Goal: Task Accomplishment & Management: Complete application form

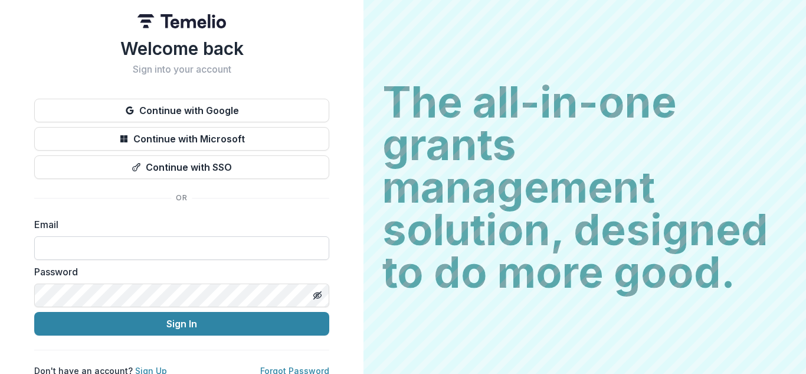
click at [148, 244] on input at bounding box center [181, 248] width 295 height 24
click at [62, 252] on input at bounding box center [181, 248] width 295 height 24
click at [181, 246] on input at bounding box center [181, 248] width 295 height 24
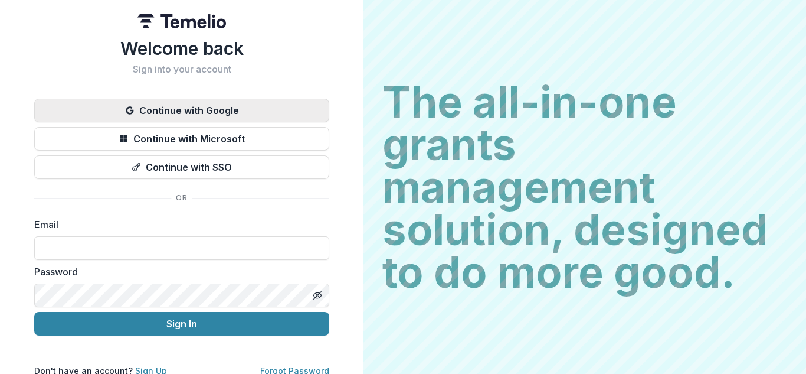
click at [202, 112] on button "Continue with Google" at bounding box center [181, 111] width 295 height 24
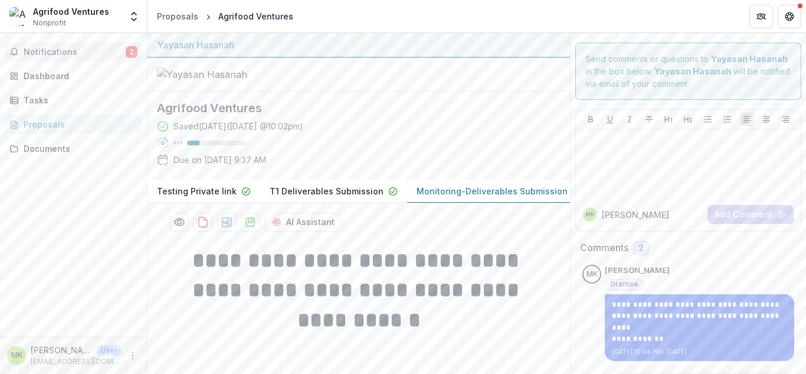
click at [76, 43] on button "Notifications 2" at bounding box center [73, 51] width 137 height 19
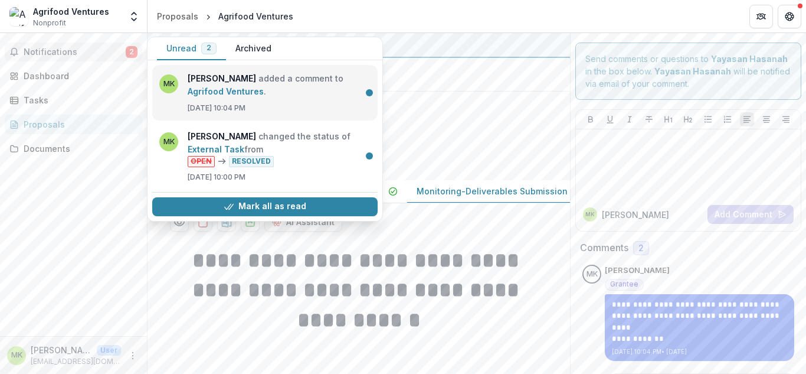
click at [264, 96] on link "Agrifood Ventures" at bounding box center [226, 91] width 76 height 10
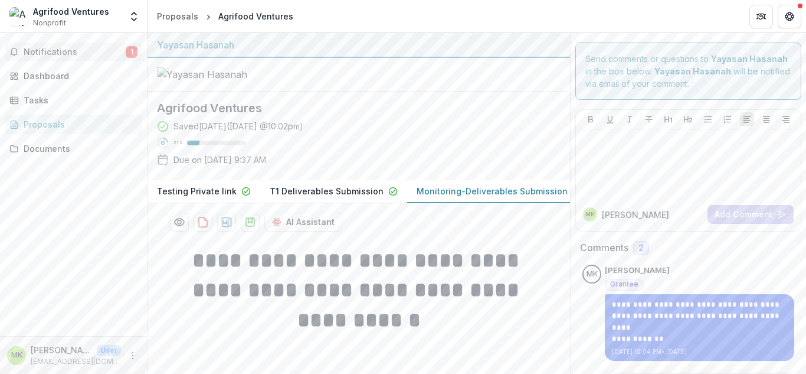
click at [84, 50] on span "Notifications" at bounding box center [75, 52] width 102 height 10
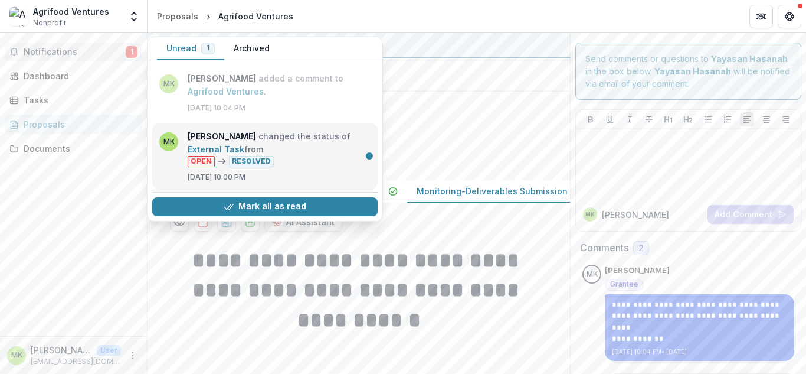
click at [244, 154] on link "External Task" at bounding box center [216, 149] width 57 height 10
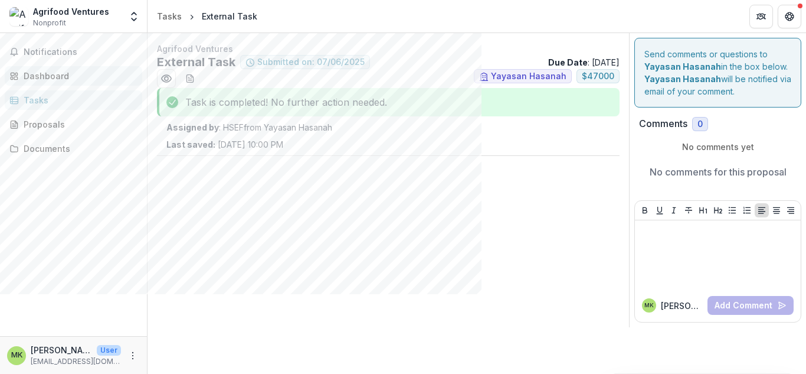
click at [68, 83] on link "Dashboard" at bounding box center [73, 75] width 137 height 19
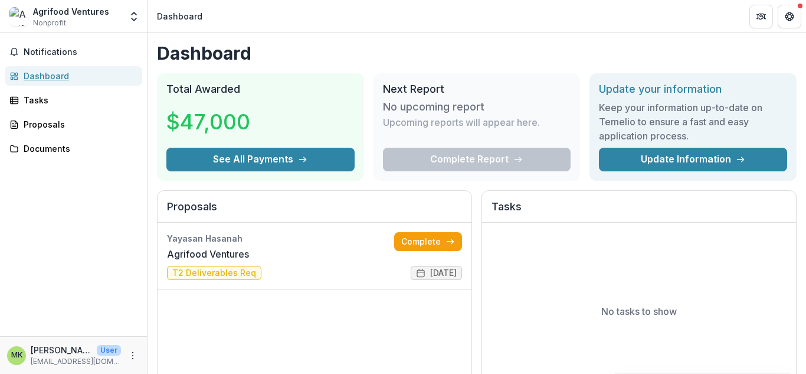
scroll to position [298, 0]
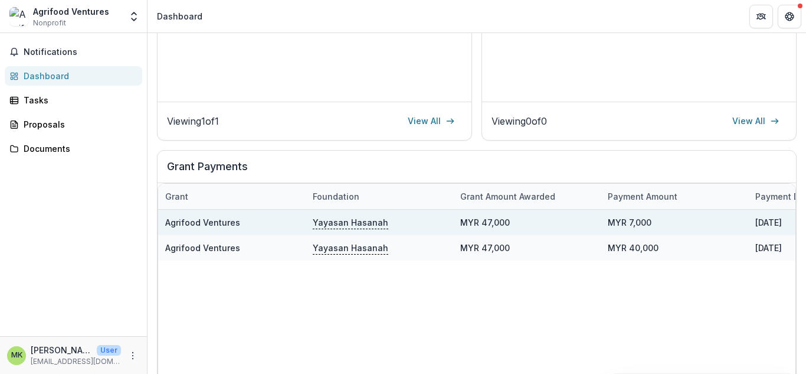
click at [467, 224] on div "MYR 47,000" at bounding box center [527, 221] width 148 height 25
click at [361, 220] on p "Yayasan Hasanah" at bounding box center [351, 221] width 76 height 13
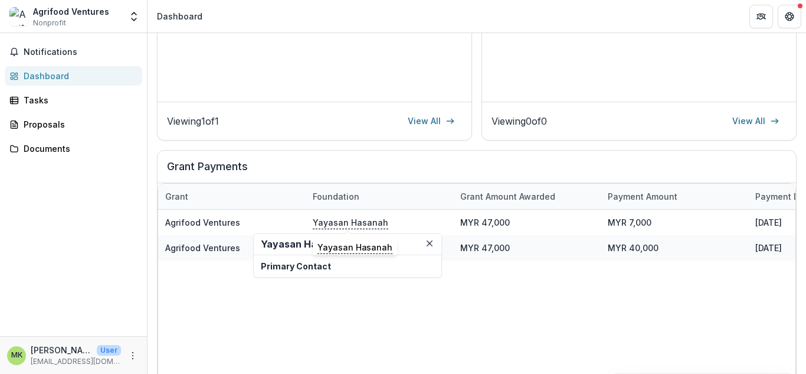
click at [306, 241] on h2 "Yayasan Hasanah" at bounding box center [347, 243] width 173 height 11
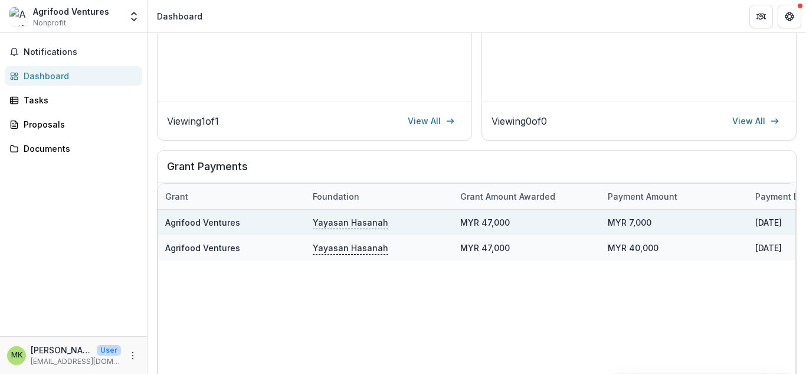
click at [197, 223] on link "Agrifood Ventures" at bounding box center [202, 222] width 75 height 10
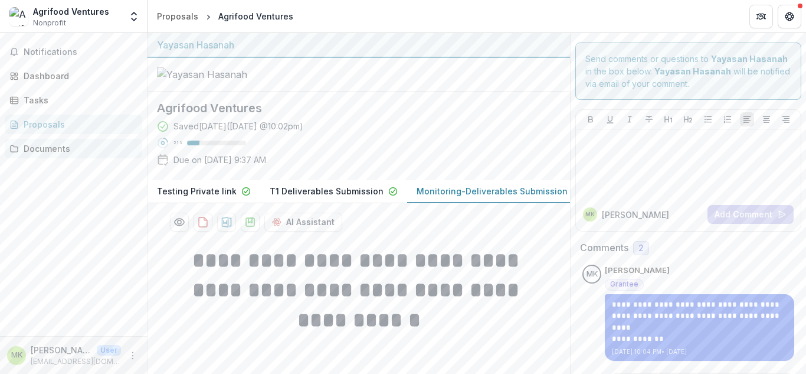
click at [40, 142] on div "Documents" at bounding box center [78, 148] width 109 height 12
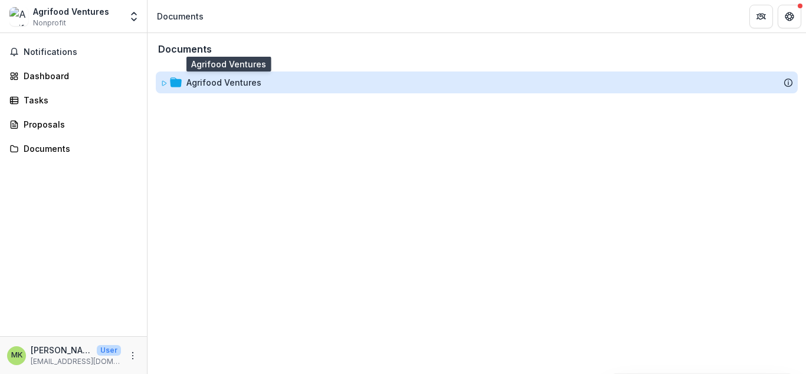
click at [256, 86] on div "Agrifood Ventures" at bounding box center [223, 82] width 75 height 12
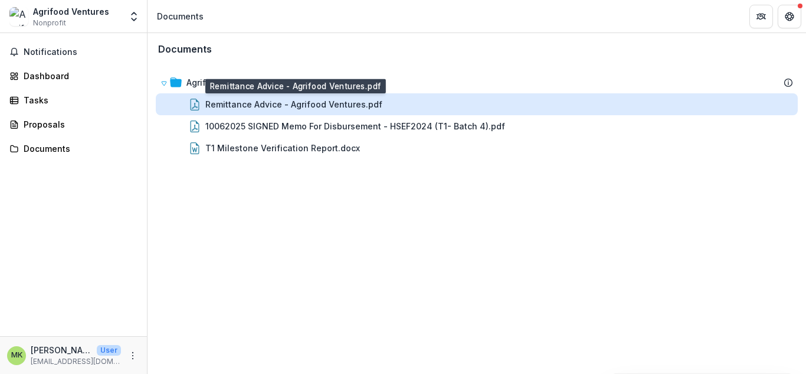
click at [343, 108] on div "Remittance Advice - Agrifood Ventures.pdf" at bounding box center [293, 104] width 177 height 12
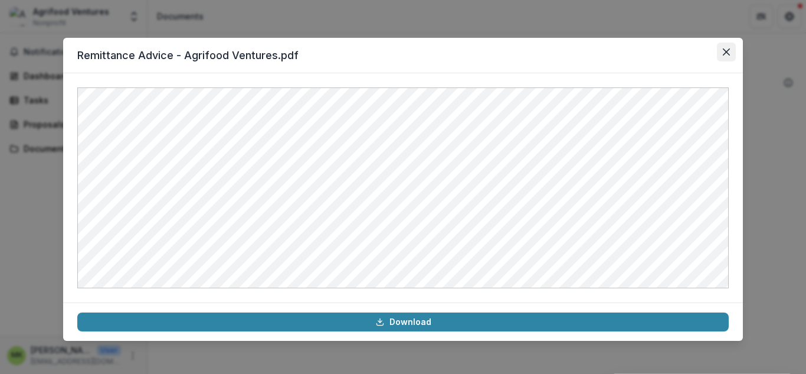
click at [719, 54] on button "Close" at bounding box center [726, 51] width 19 height 19
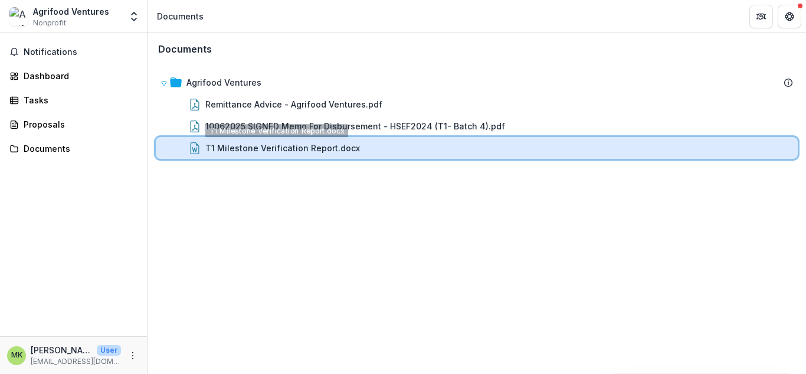
click at [249, 155] on div "T1 Milestone Verification Report.docx" at bounding box center [477, 148] width 642 height 22
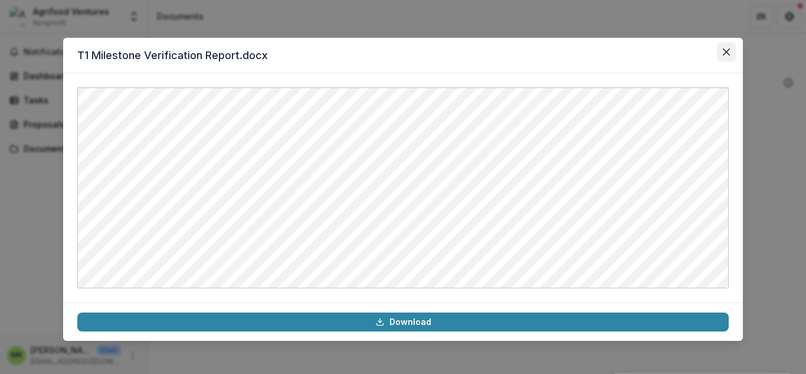
click at [719, 49] on button "Close" at bounding box center [726, 51] width 19 height 19
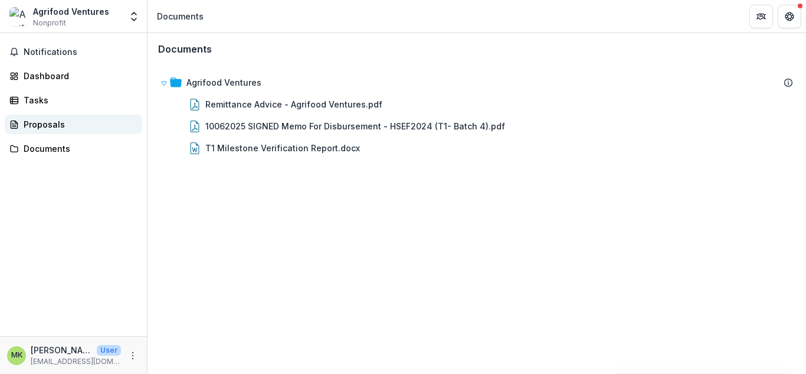
click at [58, 131] on link "Proposals" at bounding box center [73, 123] width 137 height 19
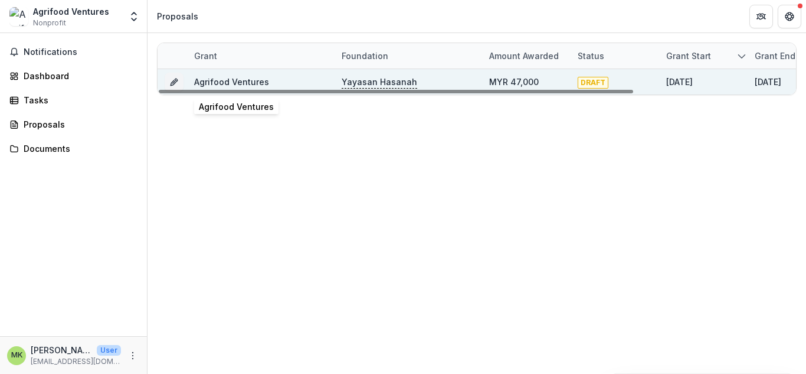
click at [212, 82] on link "Agrifood Ventures" at bounding box center [231, 82] width 75 height 10
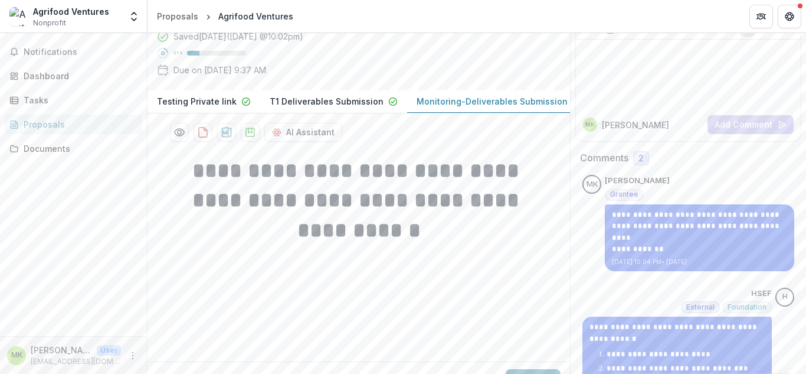
scroll to position [116, 0]
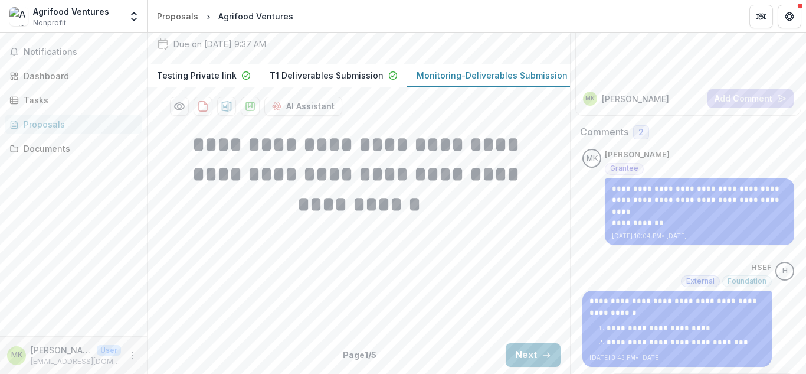
click at [40, 125] on div "Proposals" at bounding box center [78, 124] width 109 height 12
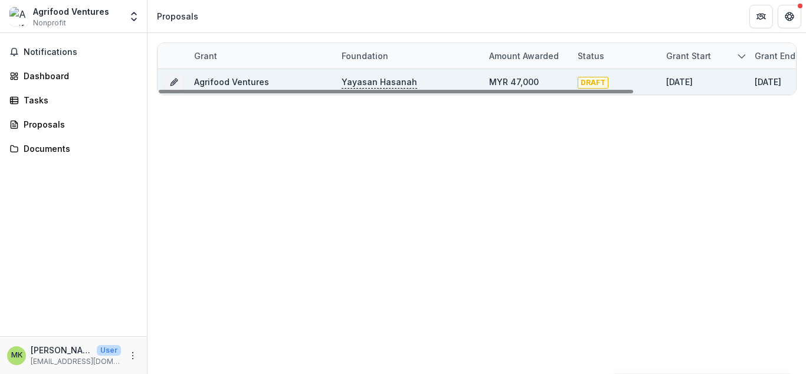
click at [750, 83] on div "02/28/2026" at bounding box center [792, 81] width 89 height 25
click at [579, 82] on span "DRAFT" at bounding box center [593, 83] width 31 height 12
click at [589, 84] on span "DRAFT" at bounding box center [593, 83] width 31 height 12
click at [171, 80] on icon "Grant fe35ab3f-4bb5-40c5-9fa9-b55526448ee1" at bounding box center [173, 81] width 9 height 9
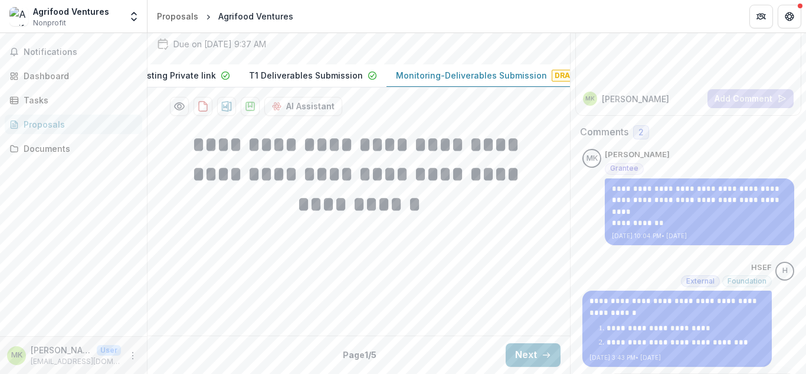
scroll to position [0, 27]
drag, startPoint x: 509, startPoint y: 149, endPoint x: 448, endPoint y: 145, distance: 60.3
click at [448, 87] on div "Testing Private link T1 Deliverables Submission Monitoring-Deliverables Submiss…" at bounding box center [359, 75] width 423 height 23
click at [529, 345] on button "Next" at bounding box center [533, 355] width 55 height 24
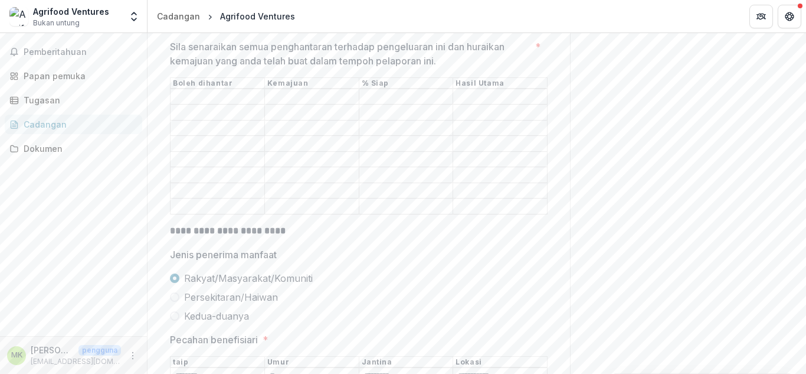
scroll to position [495, 0]
click at [238, 103] on input "Sila senaraikan semua penghantaran terhadap pengeluaran ini dan huraikan kemaju…" at bounding box center [218, 96] width 94 height 14
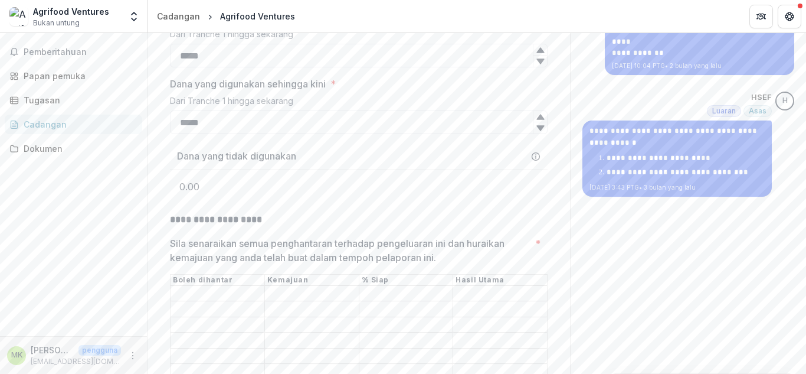
scroll to position [0, 0]
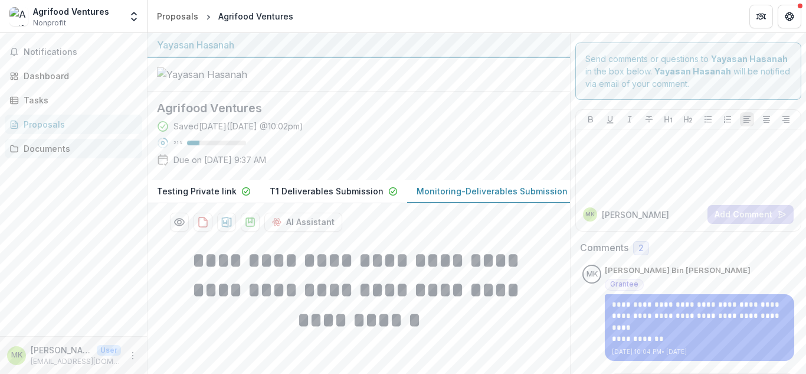
click at [76, 152] on div "Documents" at bounding box center [78, 148] width 109 height 12
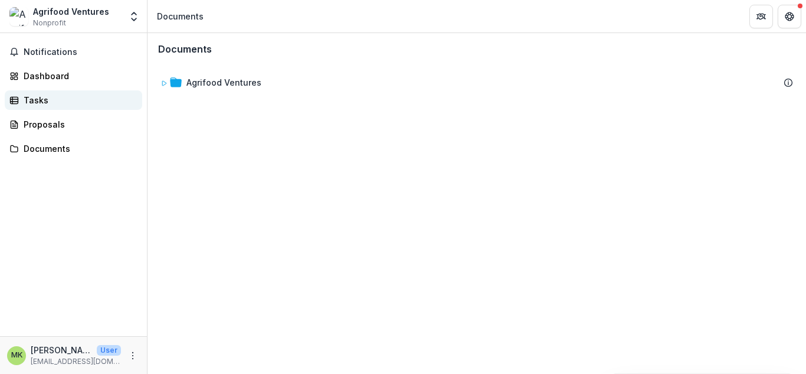
click at [72, 97] on div "Tasks" at bounding box center [78, 100] width 109 height 12
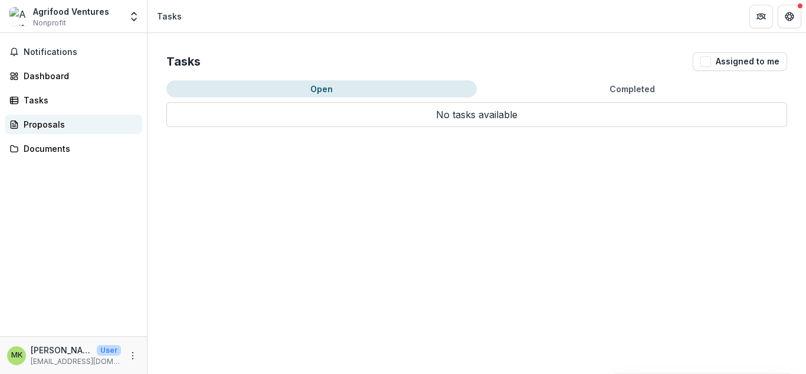
click at [70, 125] on div "Proposals" at bounding box center [78, 124] width 109 height 12
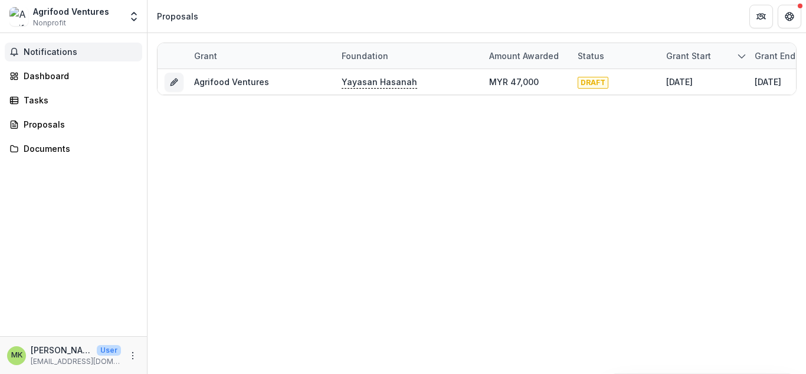
click at [61, 50] on span "Notifications" at bounding box center [81, 52] width 114 height 10
click at [63, 74] on div "Dashboard" at bounding box center [78, 76] width 109 height 12
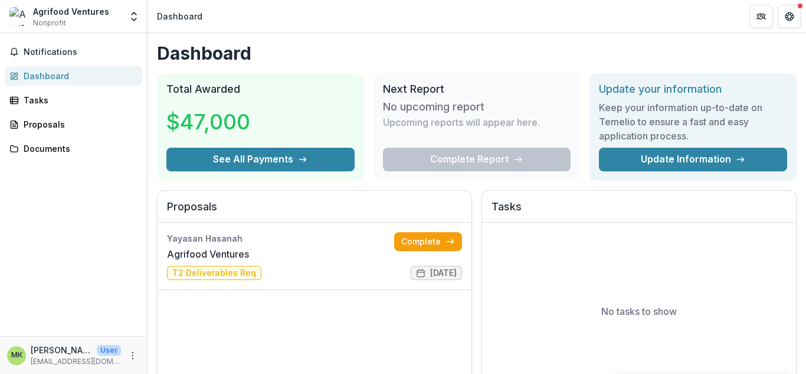
scroll to position [298, 0]
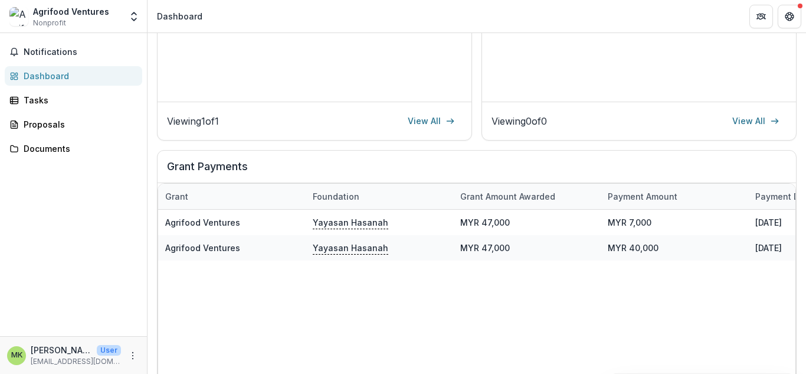
drag, startPoint x: 771, startPoint y: 312, endPoint x: 732, endPoint y: 310, distance: 39.6
click at [732, 310] on div "Agrifood Ventures Yayasan Hasanah MYR 47,000 MYR 7,000 10/20/2025 05/01/2025 02…" at bounding box center [748, 313] width 1180 height 209
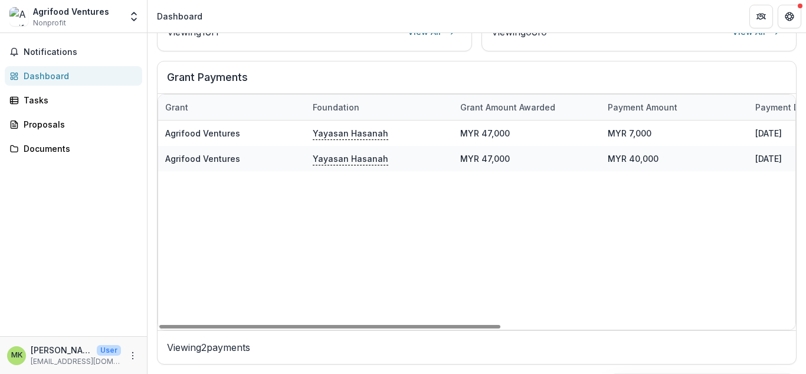
click at [464, 329] on div "Grant Foundation Grant amount awarded Payment Amount Payment date Grant start d…" at bounding box center [477, 212] width 638 height 236
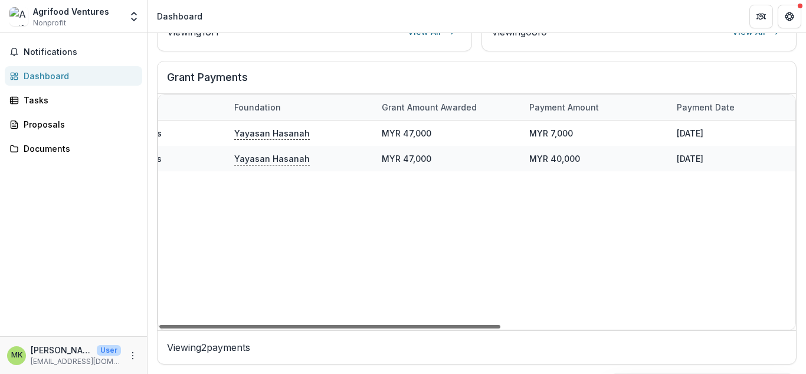
scroll to position [0, 0]
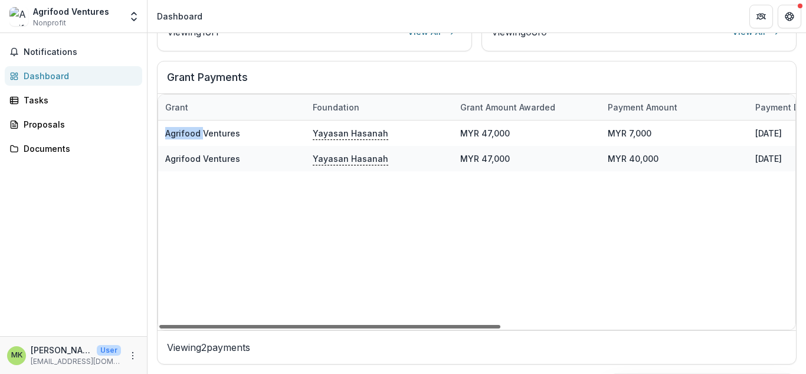
drag, startPoint x: 466, startPoint y: 326, endPoint x: 331, endPoint y: 321, distance: 135.2
click at [331, 325] on div at bounding box center [329, 327] width 341 height 4
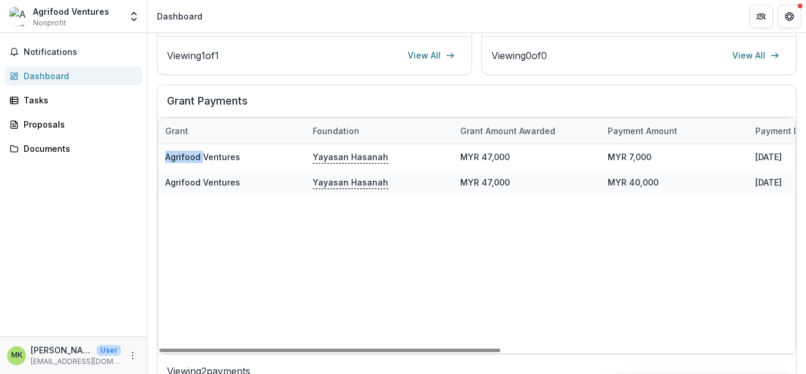
scroll to position [387, 0]
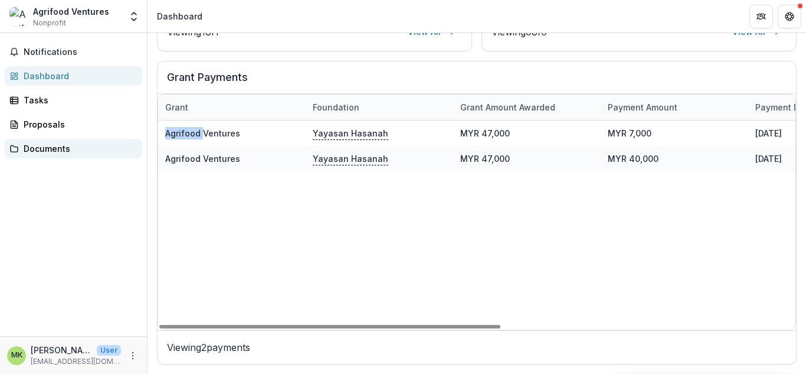
click at [80, 143] on div "Documents" at bounding box center [78, 148] width 109 height 12
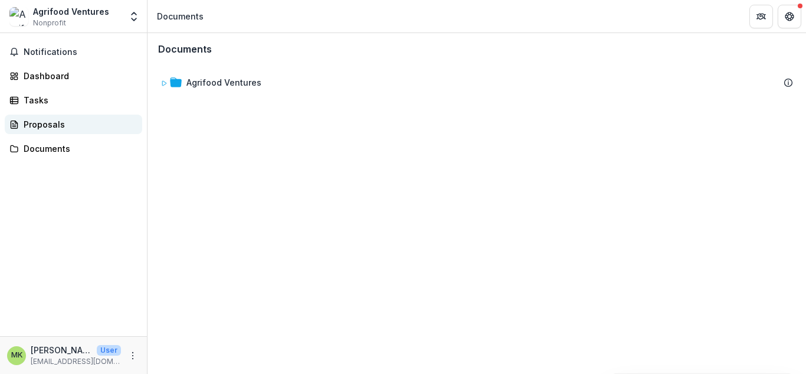
click at [61, 122] on div "Proposals" at bounding box center [78, 124] width 109 height 12
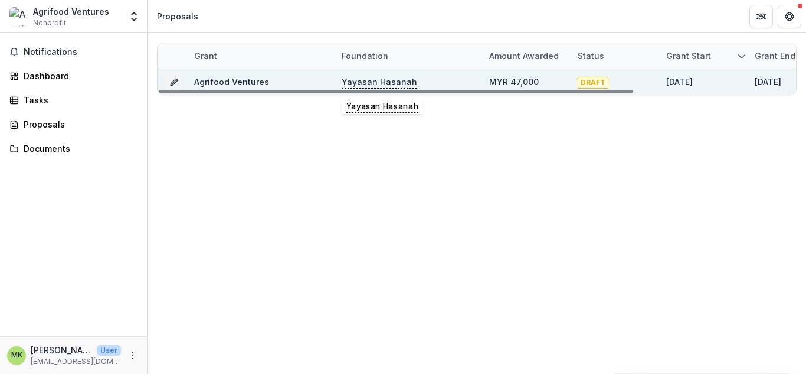
click at [410, 80] on p "Yayasan Hasanah" at bounding box center [380, 82] width 76 height 13
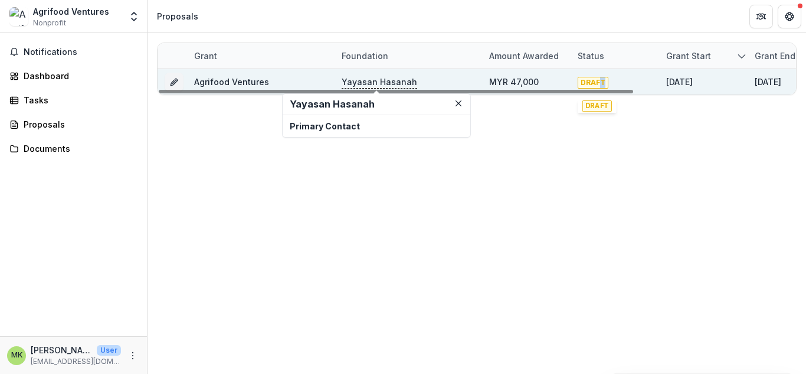
click at [602, 81] on span "DRAFT" at bounding box center [593, 83] width 31 height 12
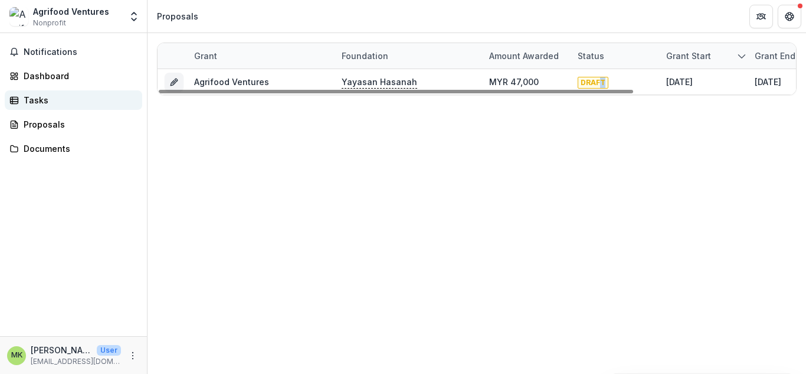
click at [54, 100] on div "Tasks" at bounding box center [78, 100] width 109 height 12
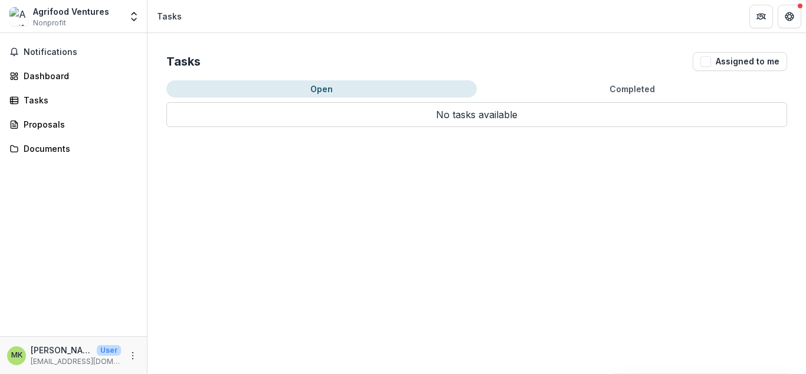
click at [461, 116] on p "No tasks available" at bounding box center [476, 114] width 621 height 25
click at [800, 16] on button "Get Help" at bounding box center [790, 17] width 24 height 24
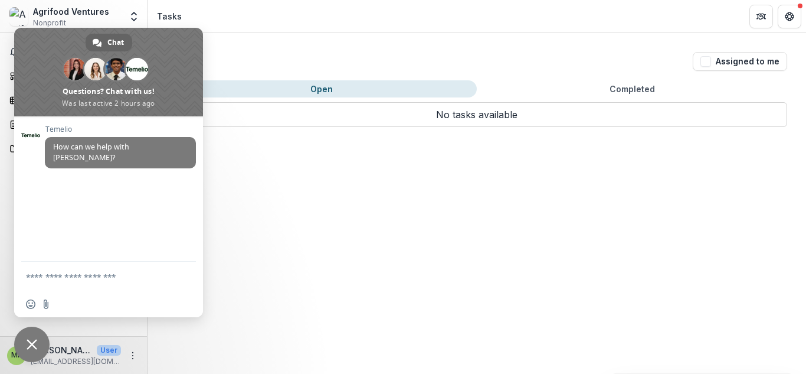
click at [254, 224] on div "Tasks Assigned to me Open Completed No tasks available Task Name Type of Task S…" at bounding box center [477, 203] width 659 height 340
click at [227, 41] on div "Tasks Assigned to me Open Completed No tasks available Task Name Type of Task S…" at bounding box center [477, 89] width 659 height 113
click at [28, 346] on span "Close chat" at bounding box center [32, 344] width 11 height 11
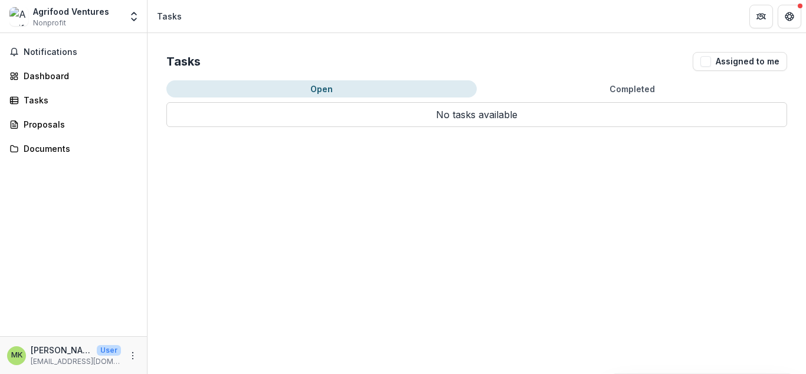
click at [84, 63] on div "Notifications Dashboard Tasks Proposals Documents" at bounding box center [73, 184] width 147 height 303
click at [83, 74] on div "Dashboard" at bounding box center [78, 76] width 109 height 12
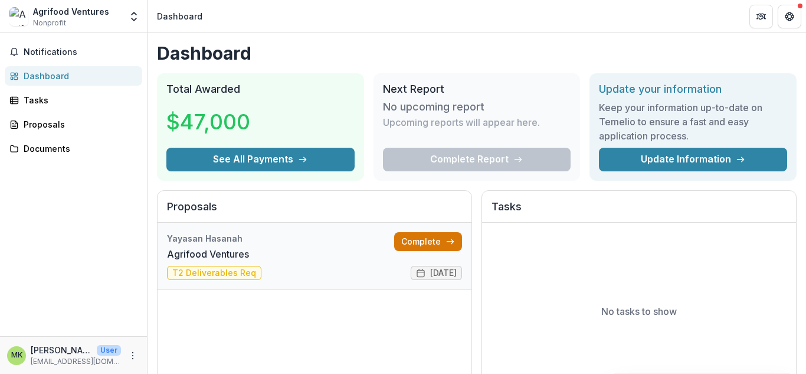
click at [411, 238] on link "Complete" at bounding box center [428, 241] width 68 height 19
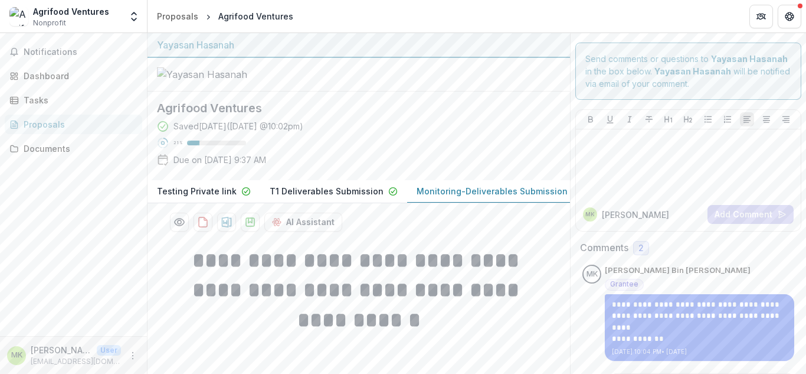
scroll to position [116, 0]
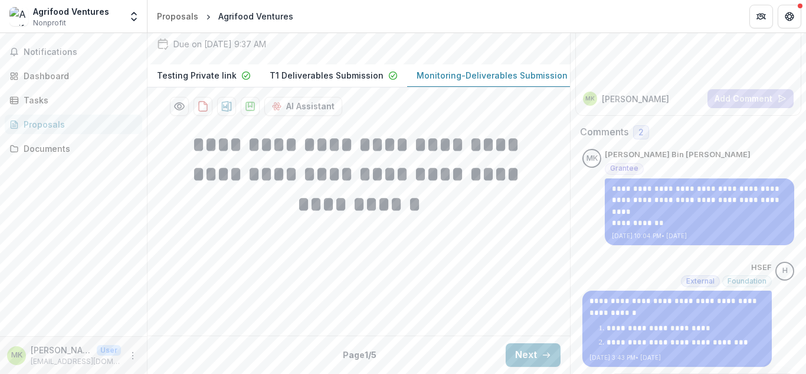
click at [219, 81] on p "Testing Private link" at bounding box center [197, 75] width 80 height 12
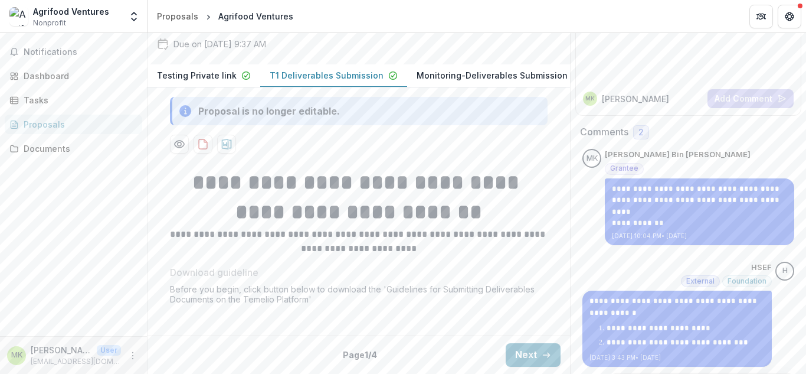
click at [311, 81] on p "T1 Deliverables Submission" at bounding box center [327, 75] width 114 height 12
click at [347, 81] on p "T1 Deliverables Submission" at bounding box center [327, 75] width 114 height 12
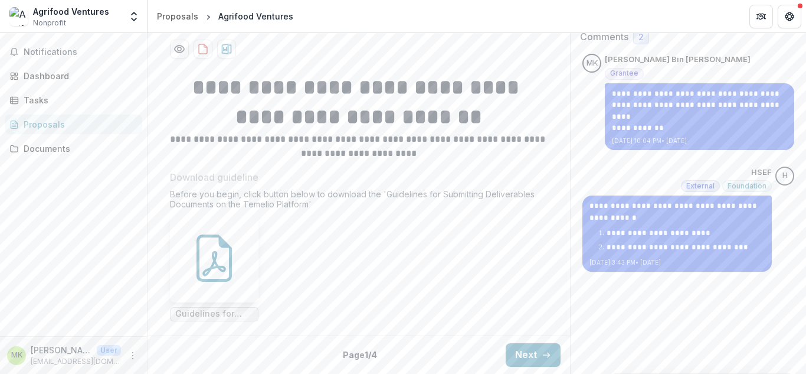
scroll to position [273, 0]
click at [201, 263] on icon at bounding box center [214, 257] width 47 height 47
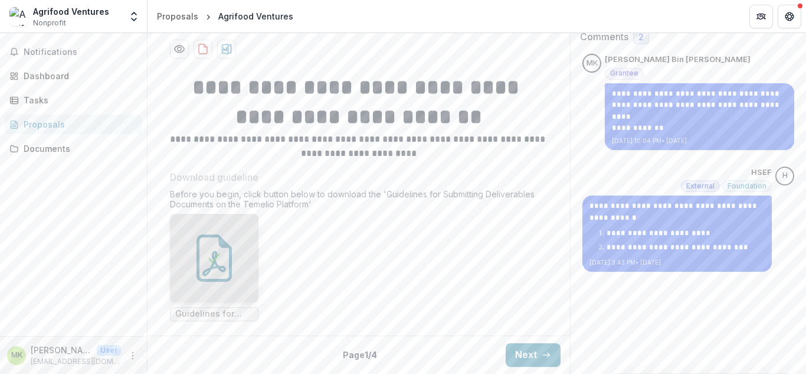
scroll to position [0, 0]
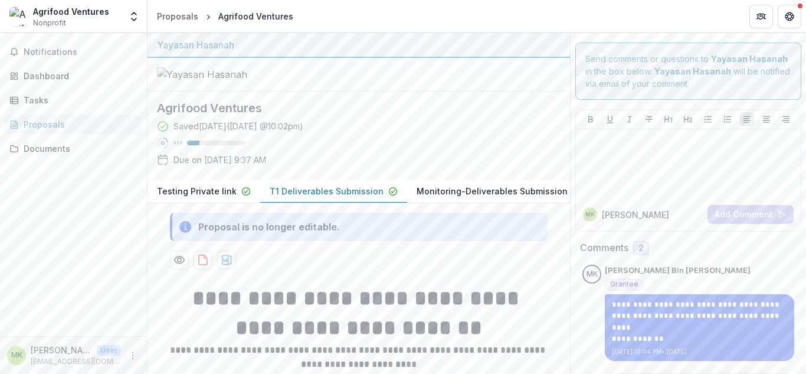
click at [516, 197] on p "Monitoring-Deliverables Submission" at bounding box center [492, 191] width 151 height 12
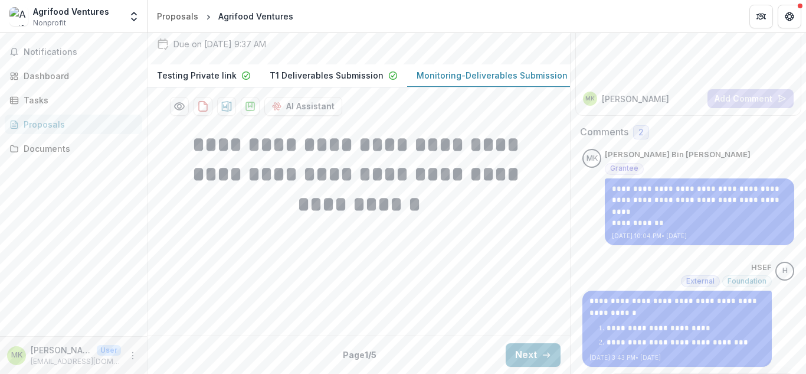
scroll to position [0, 27]
click at [61, 140] on link "Documents" at bounding box center [73, 148] width 137 height 19
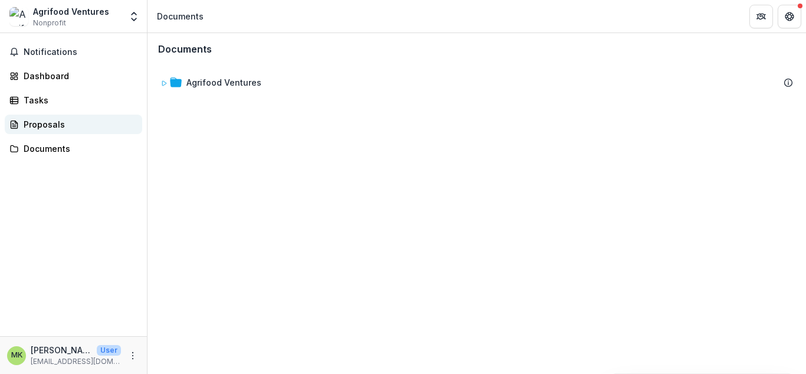
click at [17, 126] on icon at bounding box center [14, 124] width 6 height 8
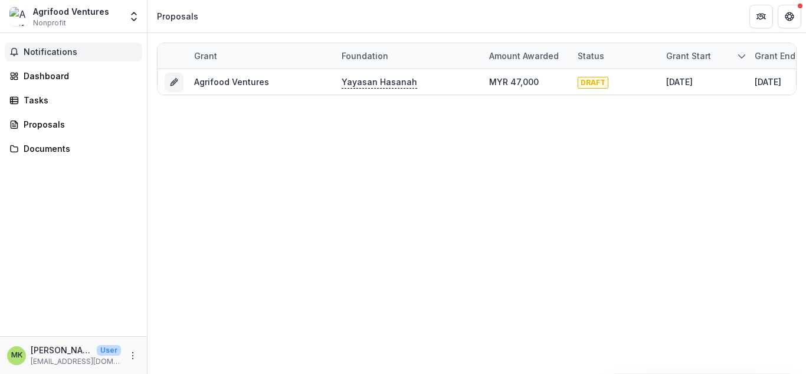
click at [68, 57] on button "Notifications" at bounding box center [73, 51] width 137 height 19
click at [68, 71] on div "Dashboard" at bounding box center [78, 76] width 109 height 12
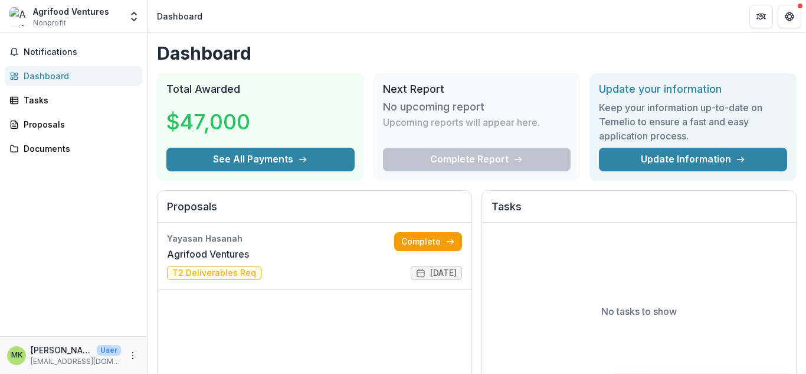
click at [428, 51] on h1 "Dashboard" at bounding box center [477, 52] width 640 height 21
click at [249, 261] on link "Agrifood Ventures" at bounding box center [208, 254] width 82 height 14
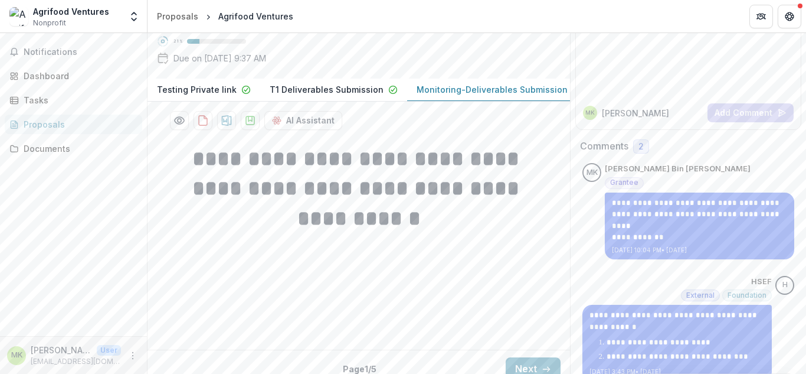
scroll to position [116, 0]
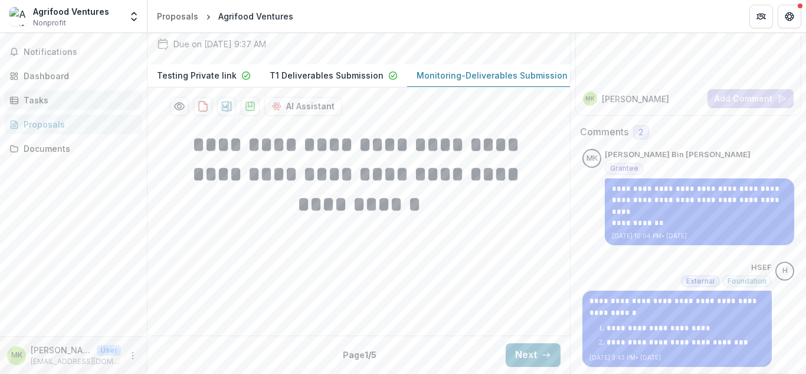
click at [70, 104] on div "Tasks" at bounding box center [78, 100] width 109 height 12
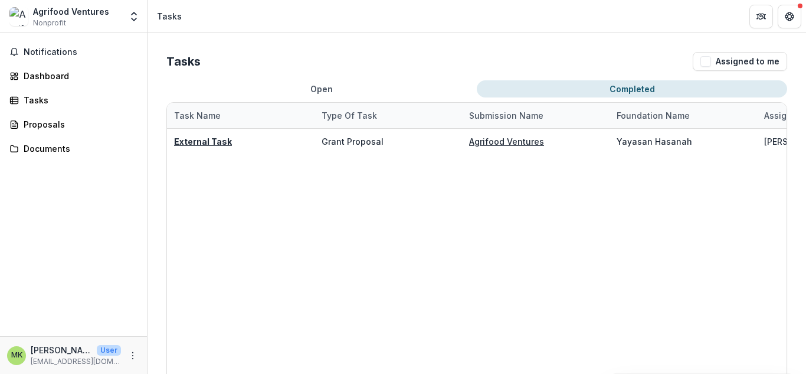
click at [600, 92] on button "Completed" at bounding box center [632, 88] width 310 height 17
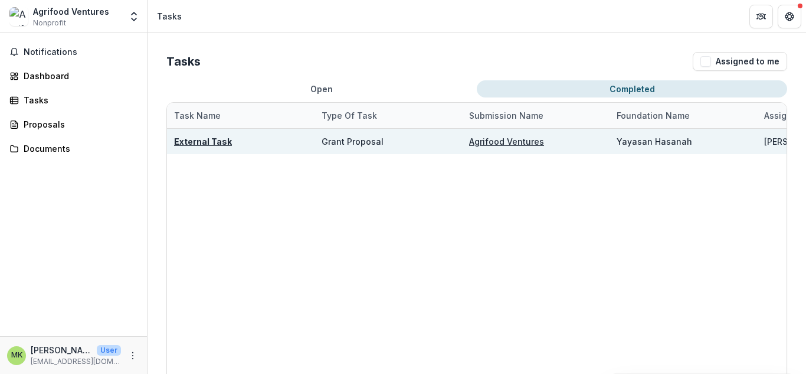
click at [216, 141] on u "External Task" at bounding box center [203, 141] width 58 height 10
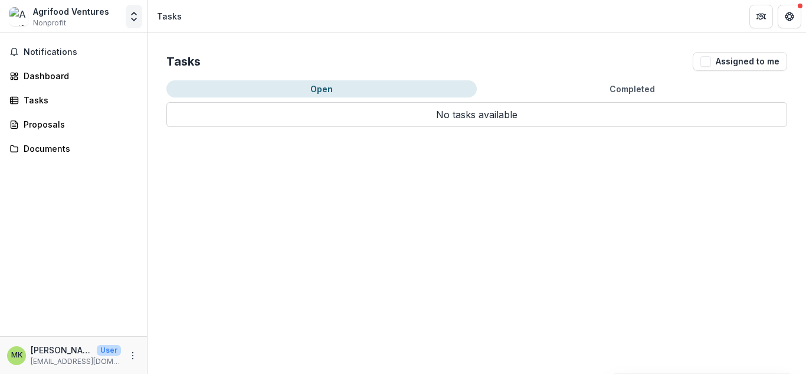
click at [134, 19] on icon "Open entity switcher" at bounding box center [134, 17] width 12 height 12
click at [100, 58] on link "Settings" at bounding box center [74, 64] width 142 height 19
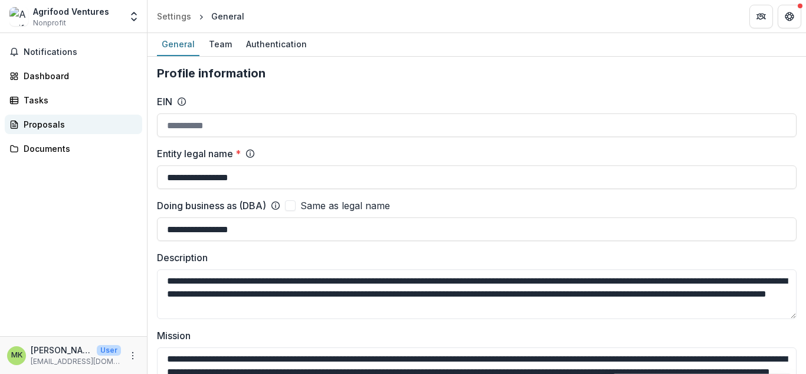
click at [64, 132] on link "Proposals" at bounding box center [73, 123] width 137 height 19
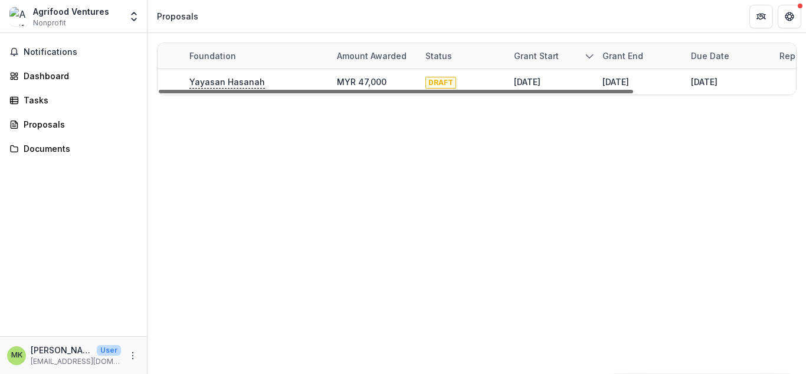
scroll to position [0, 217]
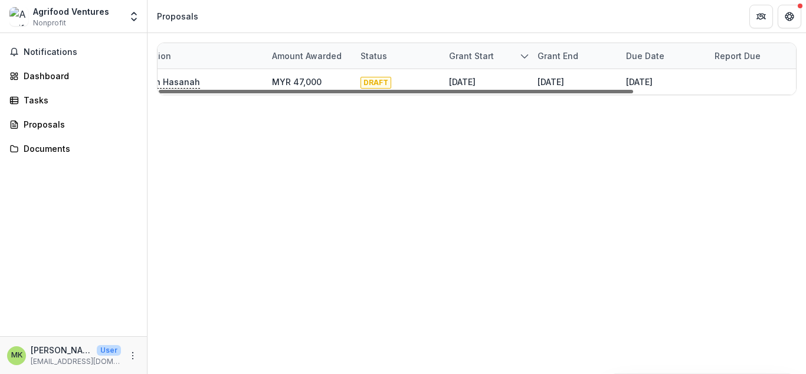
drag, startPoint x: 366, startPoint y: 91, endPoint x: 654, endPoint y: 110, distance: 288.0
click at [633, 93] on div at bounding box center [396, 92] width 474 height 4
click at [62, 156] on link "Documents" at bounding box center [73, 148] width 137 height 19
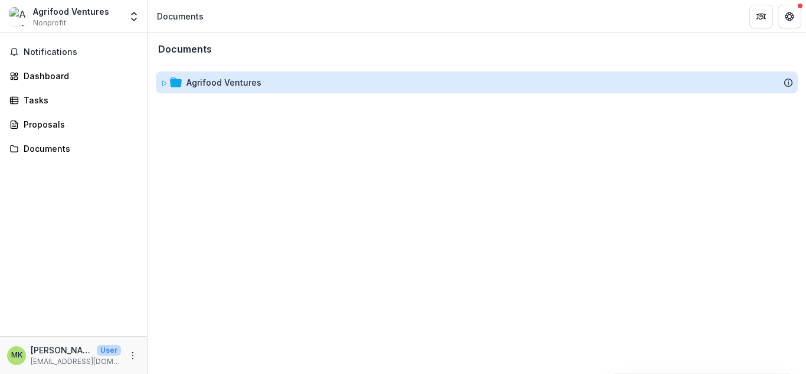
click at [243, 84] on div "Agrifood Ventures" at bounding box center [223, 82] width 75 height 12
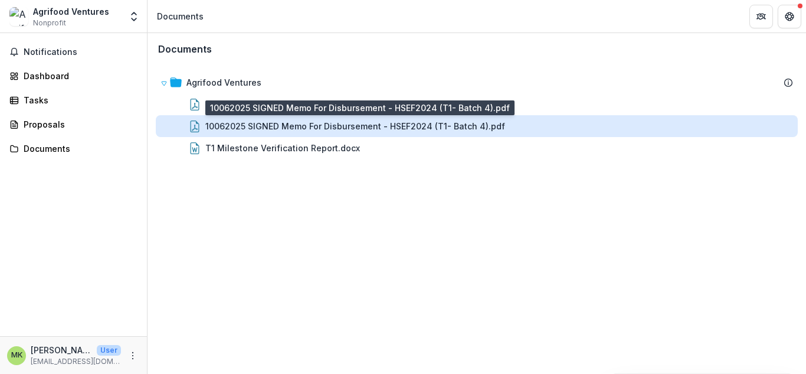
click at [245, 122] on div "10062025 SIGNED Memo For Disbursement - HSEF2024 (T1- Batch 4).pdf" at bounding box center [355, 126] width 300 height 12
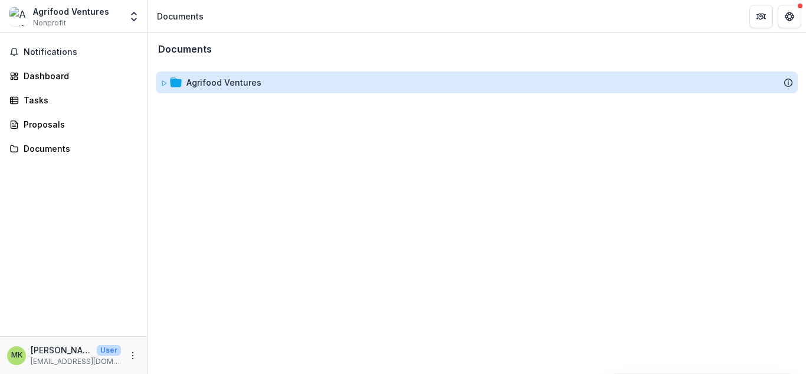
click at [203, 80] on div "Agrifood Ventures" at bounding box center [223, 82] width 75 height 12
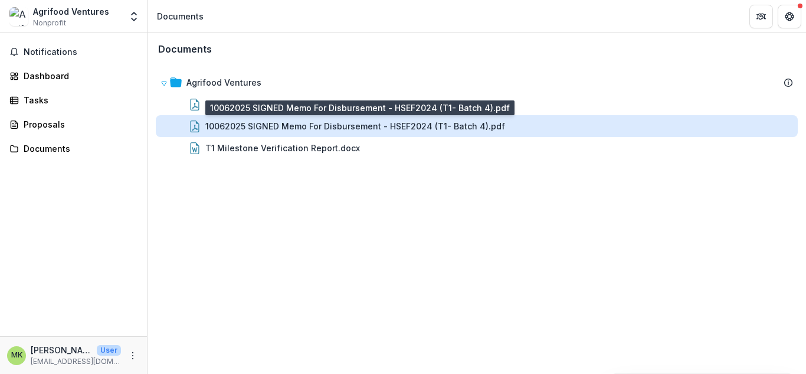
click at [263, 124] on div "10062025 SIGNED Memo For Disbursement - HSEF2024 (T1- Batch 4).pdf" at bounding box center [355, 126] width 300 height 12
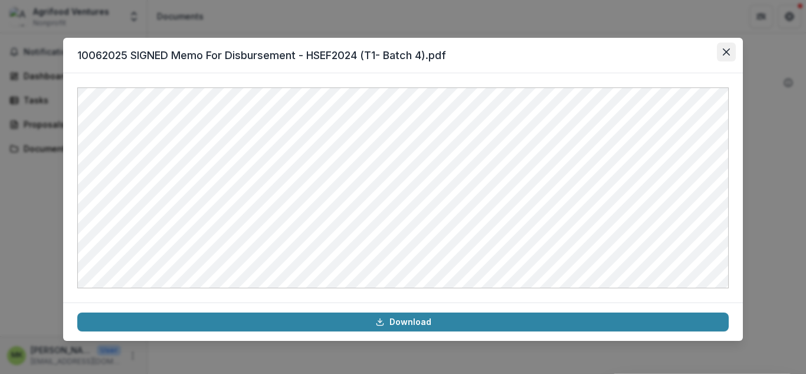
click at [726, 49] on icon "Close" at bounding box center [726, 51] width 7 height 7
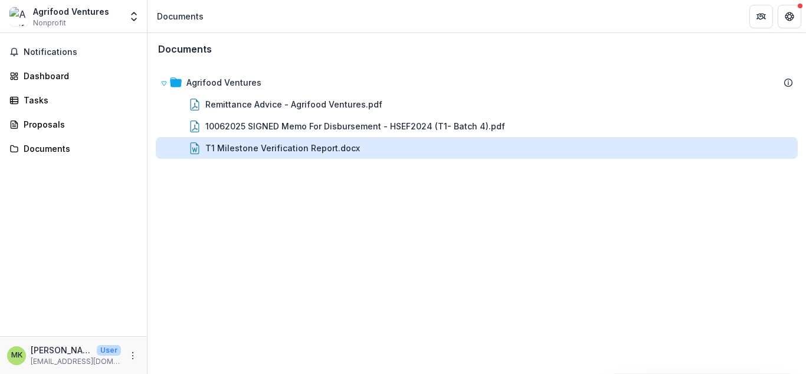
click at [289, 150] on div "T1 Milestone Verification Report.docx" at bounding box center [282, 148] width 155 height 12
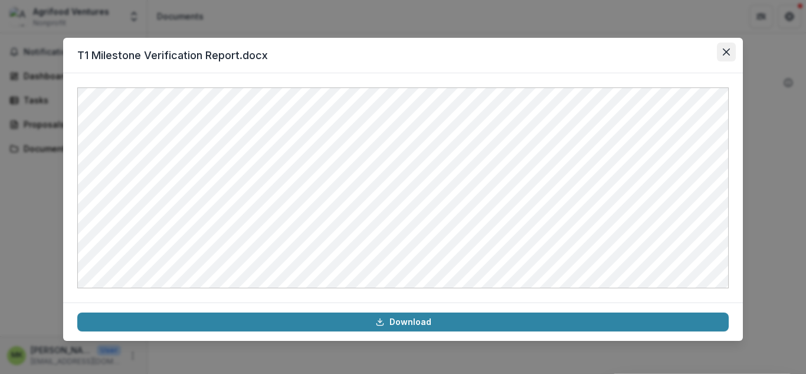
click at [734, 45] on button "Close" at bounding box center [726, 51] width 19 height 19
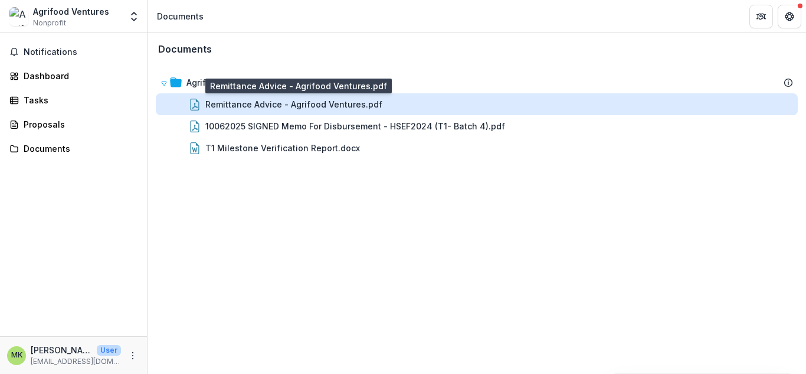
click at [316, 104] on div "Remittance Advice - Agrifood Ventures.pdf" at bounding box center [293, 104] width 177 height 12
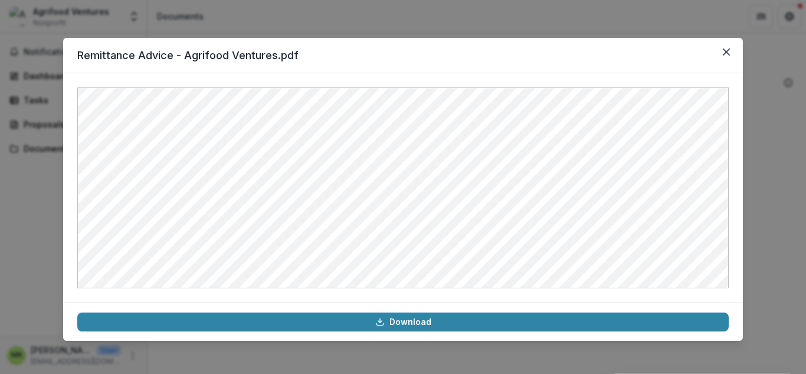
click at [723, 63] on header "Remittance Advice - Agrifood Ventures.pdf" at bounding box center [403, 55] width 680 height 35
click at [723, 49] on icon "Close" at bounding box center [726, 51] width 7 height 7
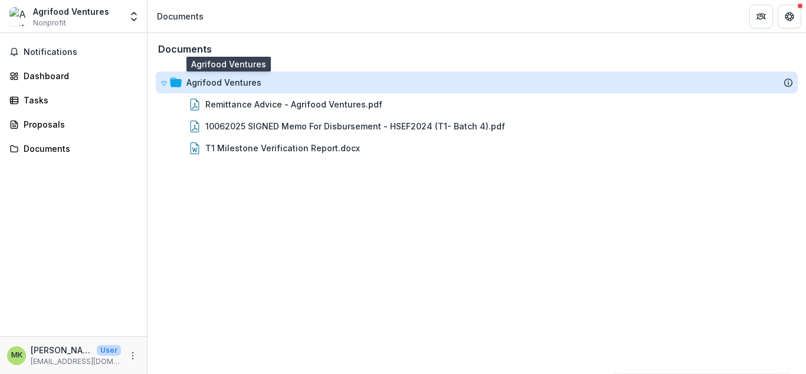
click at [189, 89] on div "Agrifood Ventures" at bounding box center [223, 82] width 75 height 12
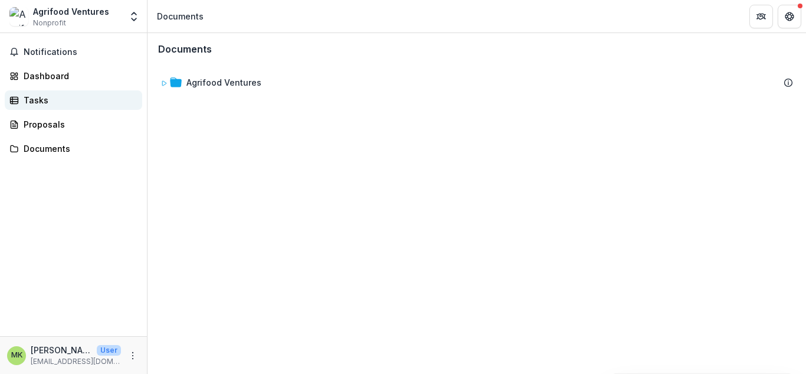
click at [55, 106] on div "Tasks" at bounding box center [78, 100] width 109 height 12
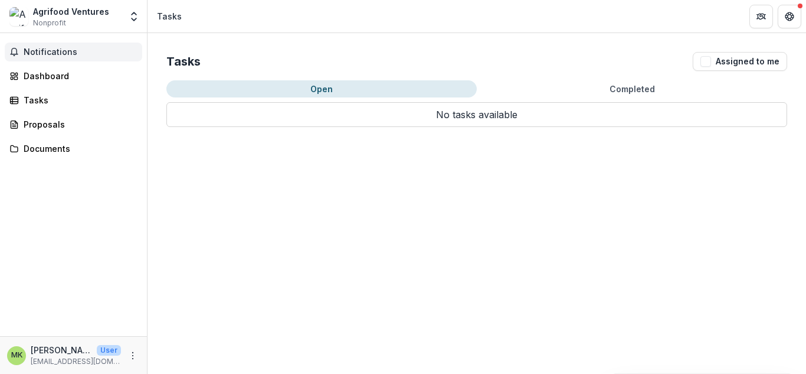
click at [66, 53] on span "Notifications" at bounding box center [81, 52] width 114 height 10
click at [419, 228] on div "Tasks Assigned to me Open Completed No tasks available Task Name Type of Task S…" at bounding box center [477, 203] width 659 height 340
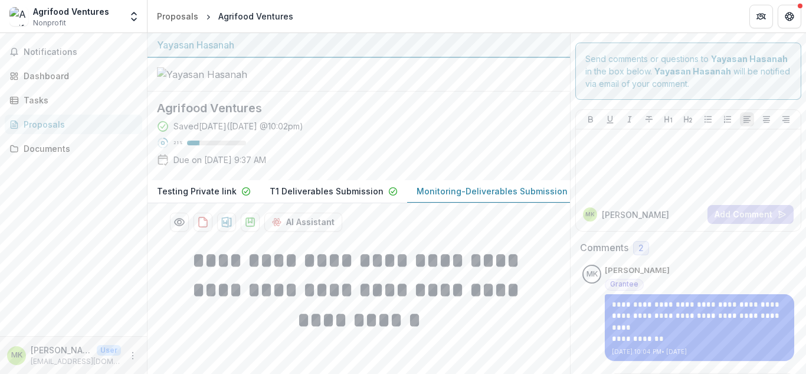
scroll to position [116, 0]
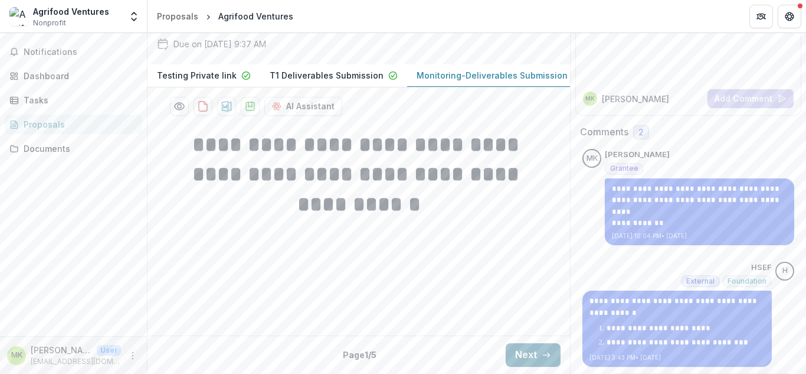
click at [506, 353] on button "Next" at bounding box center [533, 355] width 55 height 24
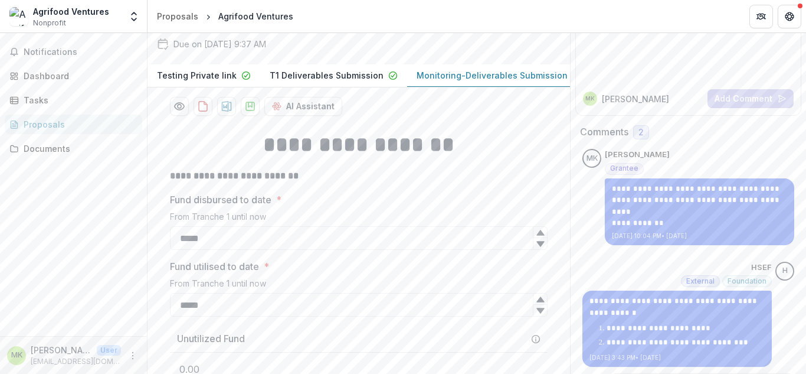
click at [528, 293] on div "From Tranche 1 until now" at bounding box center [359, 285] width 378 height 15
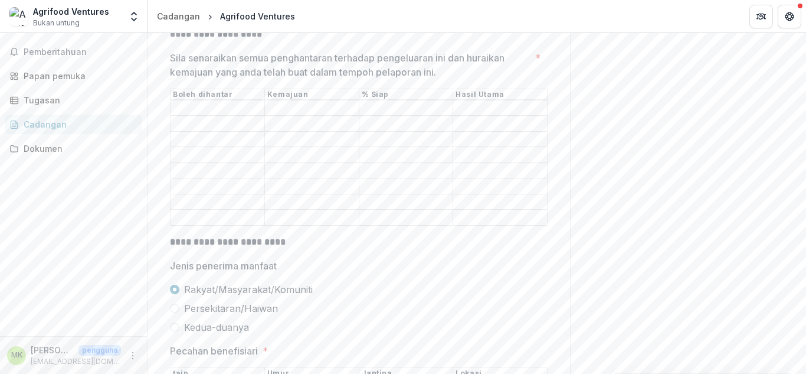
scroll to position [484, 0]
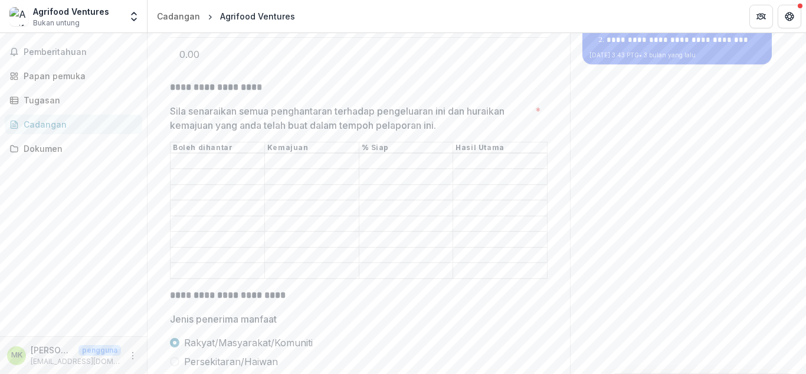
scroll to position [464, 0]
